Goal: Information Seeking & Learning: Learn about a topic

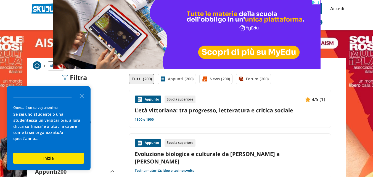
scroll to position [2, 0]
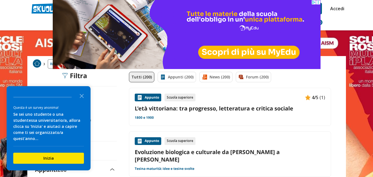
click at [219, 108] on link "L'età vittoriana: tra progresso, letteratura e critica sociale" at bounding box center [230, 108] width 191 height 7
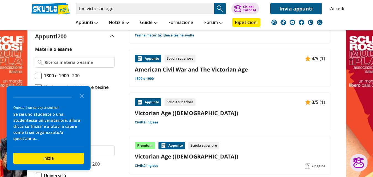
scroll to position [137, 0]
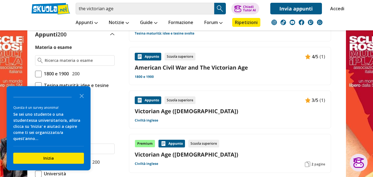
click at [231, 64] on link "American Civil War and The Victorian Age" at bounding box center [230, 67] width 191 height 7
click at [266, 108] on link "Victorian Age (7)" at bounding box center [230, 111] width 191 height 7
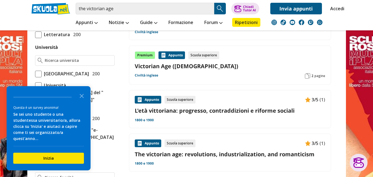
scroll to position [235, 0]
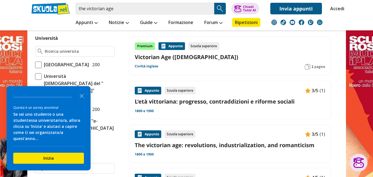
click at [216, 88] on div "Appunto Scuola superiore 3/5 (1) L'età vittoriana: progresso, contraddizioni e …" at bounding box center [230, 100] width 191 height 27
click at [262, 143] on div "Appunto Scuola superiore 3/5 (1) The victorian age: revolutions, industrializat…" at bounding box center [230, 143] width 191 height 27
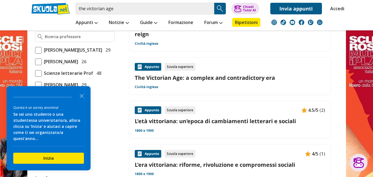
scroll to position [450, 0]
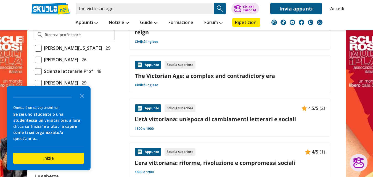
click at [302, 116] on link "L'età vittoriana: un'epoca di cambiamenti letterari e sociali" at bounding box center [230, 119] width 191 height 7
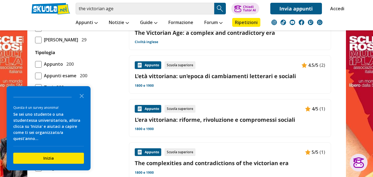
scroll to position [515, 0]
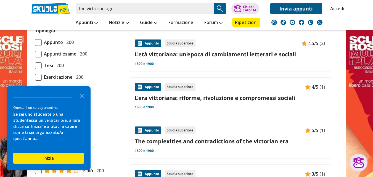
click at [258, 83] on div "Appunto Scuola superiore 4/5 (1) L'era vittoriana: riforme, rivoluzione e compr…" at bounding box center [230, 96] width 191 height 27
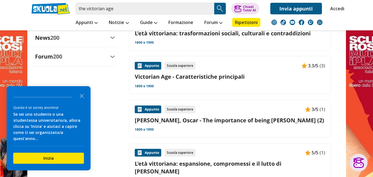
scroll to position [665, 0]
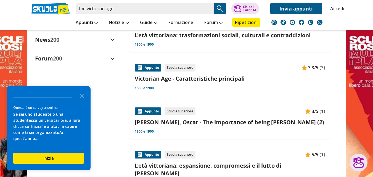
click at [284, 75] on link "Victorian Age - Caratteristiche principali" at bounding box center [230, 78] width 191 height 7
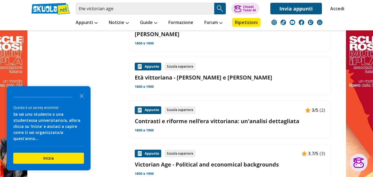
scroll to position [806, 0]
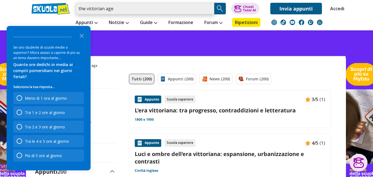
click at [135, 9] on input "the victorian age" at bounding box center [145, 9] width 139 height 12
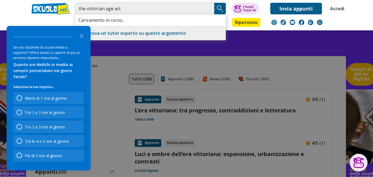
type input "the victorian age act"
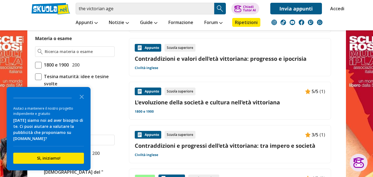
scroll to position [150, 0]
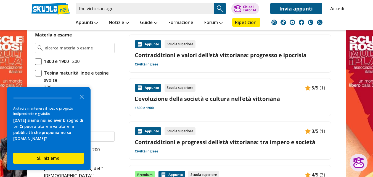
click at [239, 143] on link "Contraddizioni e progressi dell'età vittoriana: tra impero e società" at bounding box center [230, 141] width 191 height 7
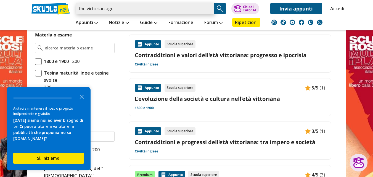
click at [172, 9] on input "the victorian age" at bounding box center [145, 9] width 139 height 12
click at [208, 10] on input "the victorian age" at bounding box center [145, 9] width 139 height 12
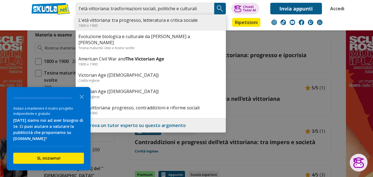
click at [192, 20] on link "L'età vittoriana: tra progresso, letteratura e critica sociale" at bounding box center [150, 20] width 145 height 6
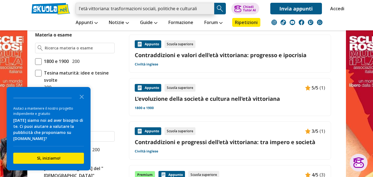
click at [198, 8] on input "l'età vittoriana: trasformazioni sociali, politiche e culturali" at bounding box center [145, 9] width 139 height 12
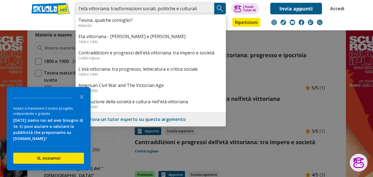
click at [197, 11] on input "l'età vittoriana: trasformazioni sociali, politiche e culturali" at bounding box center [145, 9] width 139 height 12
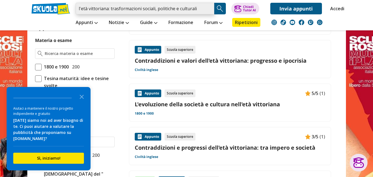
scroll to position [146, 0]
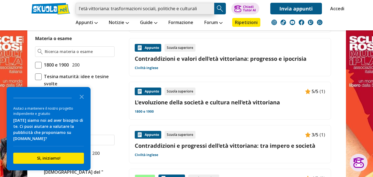
click at [196, 9] on input "l'età vittoriana: trasformazioni sociali, politiche e culturali" at bounding box center [145, 9] width 139 height 12
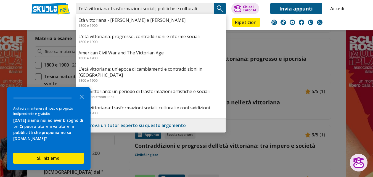
click at [323, 62] on div at bounding box center [186, 88] width 373 height 177
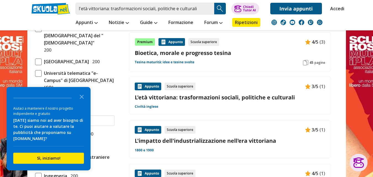
scroll to position [287, 0]
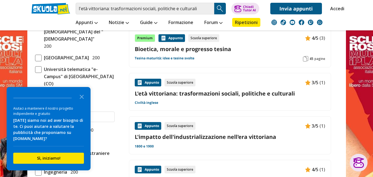
click at [262, 96] on link "L'età vittoriana: trasformazioni sociali, politiche e culturali" at bounding box center [230, 93] width 191 height 7
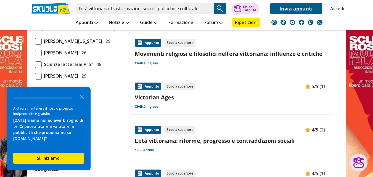
scroll to position [461, 0]
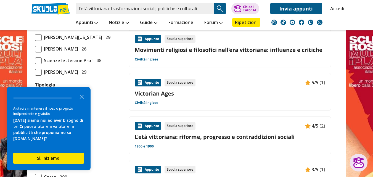
click at [206, 94] on link "Victorian Ages" at bounding box center [230, 93] width 191 height 7
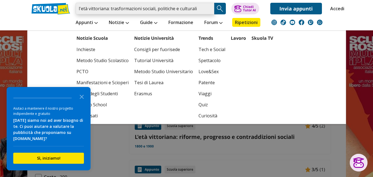
drag, startPoint x: 200, startPoint y: 9, endPoint x: 108, endPoint y: 16, distance: 92.3
click at [108, 16] on div "l'età vittoriana: trasformazioni sociali, politiche e culturali Età vittoriana …" at bounding box center [186, 15] width 319 height 30
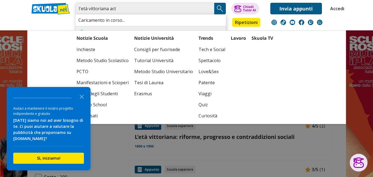
type input "l'età vittoriana act"
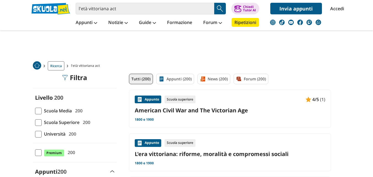
click at [231, 154] on link "L'era vittoriana: riforme, moralità e compromessi sociali" at bounding box center [230, 153] width 191 height 7
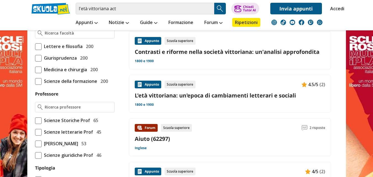
scroll to position [329, 0]
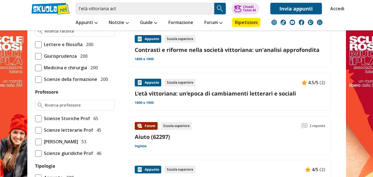
click at [356, 67] on link at bounding box center [186, 116] width 373 height 232
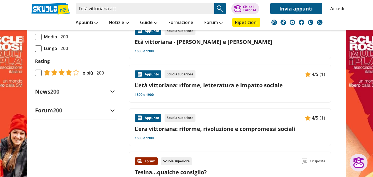
scroll to position [566, 0]
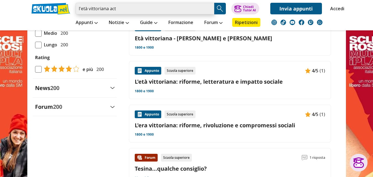
drag, startPoint x: 127, startPoint y: 11, endPoint x: 109, endPoint y: 9, distance: 17.7
click at [109, 9] on input "l'età vittoriana act" at bounding box center [145, 9] width 139 height 12
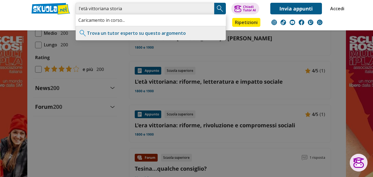
type input "l'età vittoriana storia"
